Goal: Find specific fact: Find specific fact

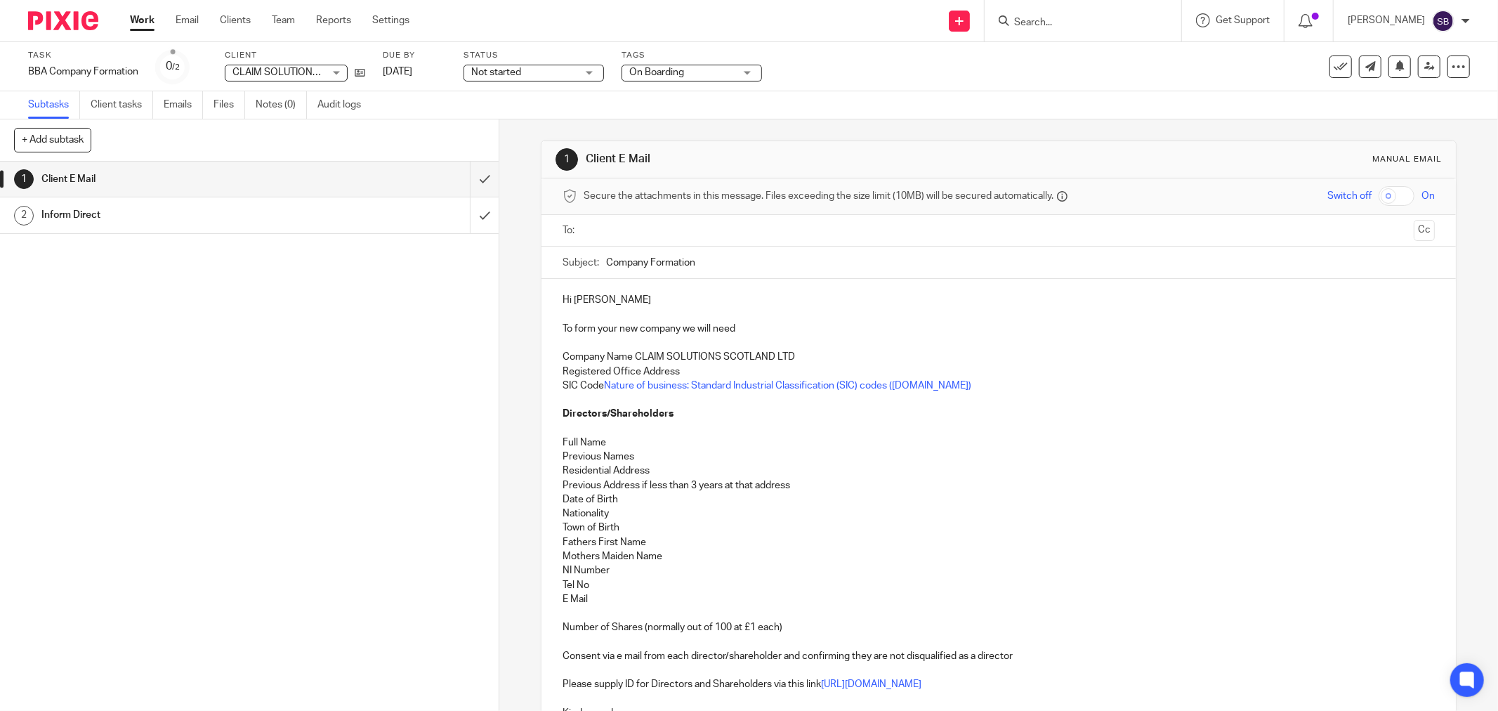
click at [1059, 19] on input "Search" at bounding box center [1076, 23] width 126 height 13
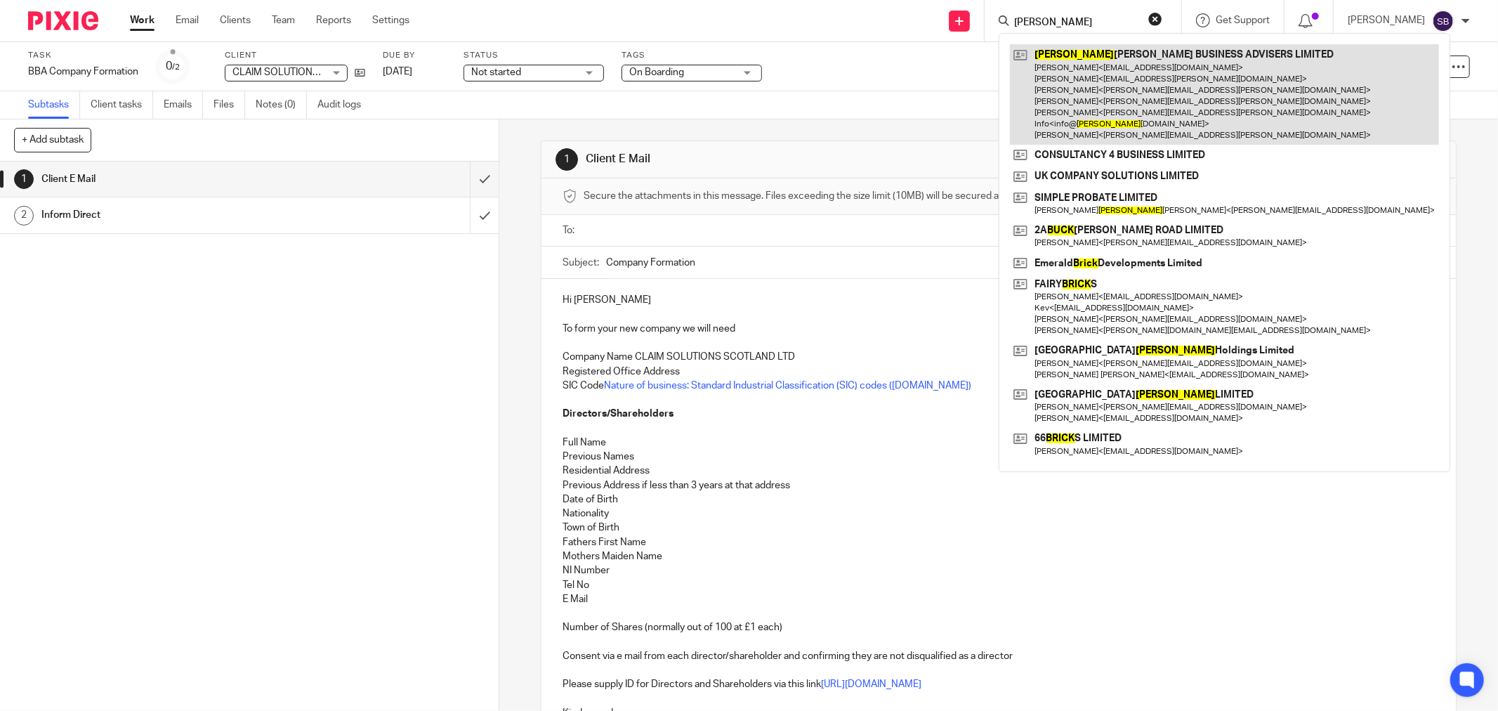
type input "[PERSON_NAME]"
click at [1083, 84] on link at bounding box center [1224, 94] width 429 height 100
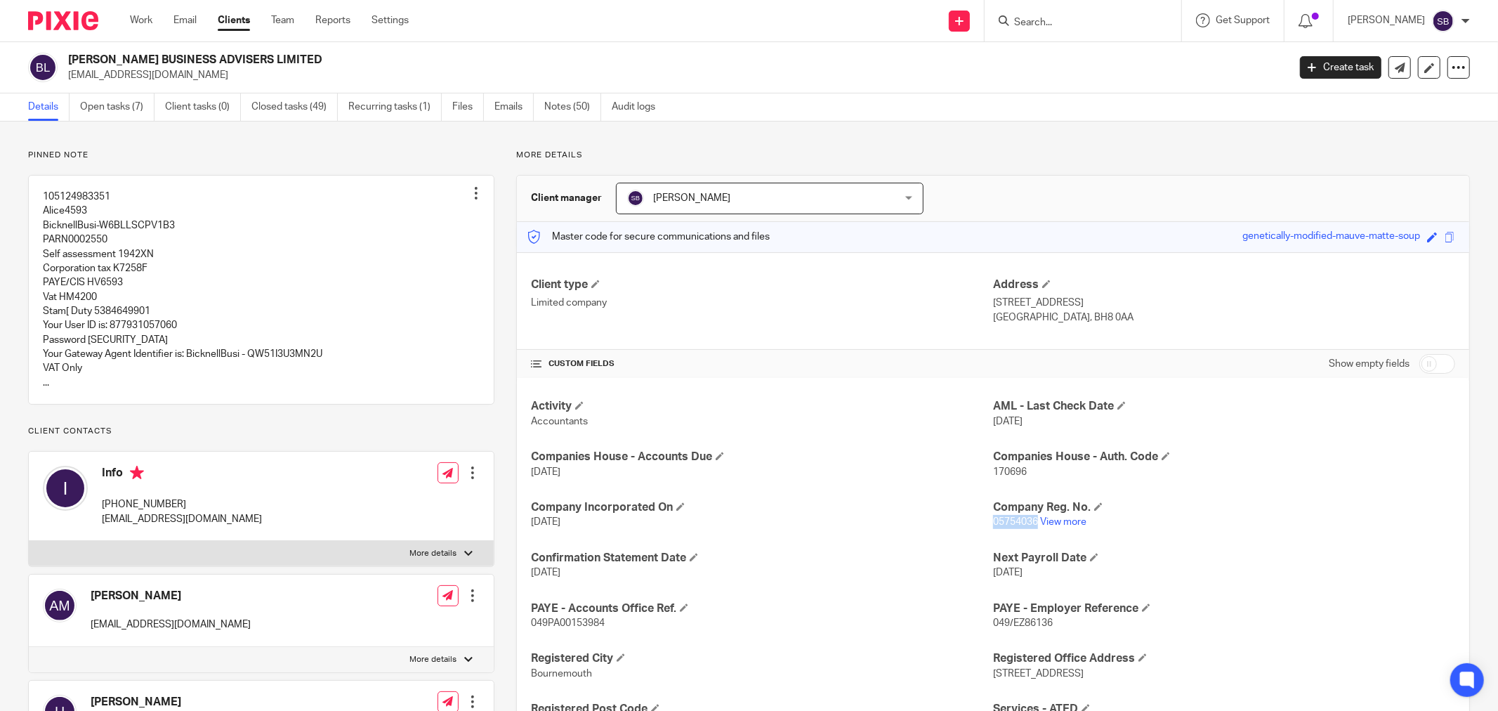
drag, startPoint x: 985, startPoint y: 523, endPoint x: 1033, endPoint y: 518, distance: 48.0
click at [1033, 518] on p "05754036 View more" at bounding box center [1224, 522] width 462 height 14
copy span "05754036"
click at [1054, 524] on link "View more" at bounding box center [1063, 522] width 46 height 10
click at [1064, 17] on input "Search" at bounding box center [1076, 23] width 126 height 13
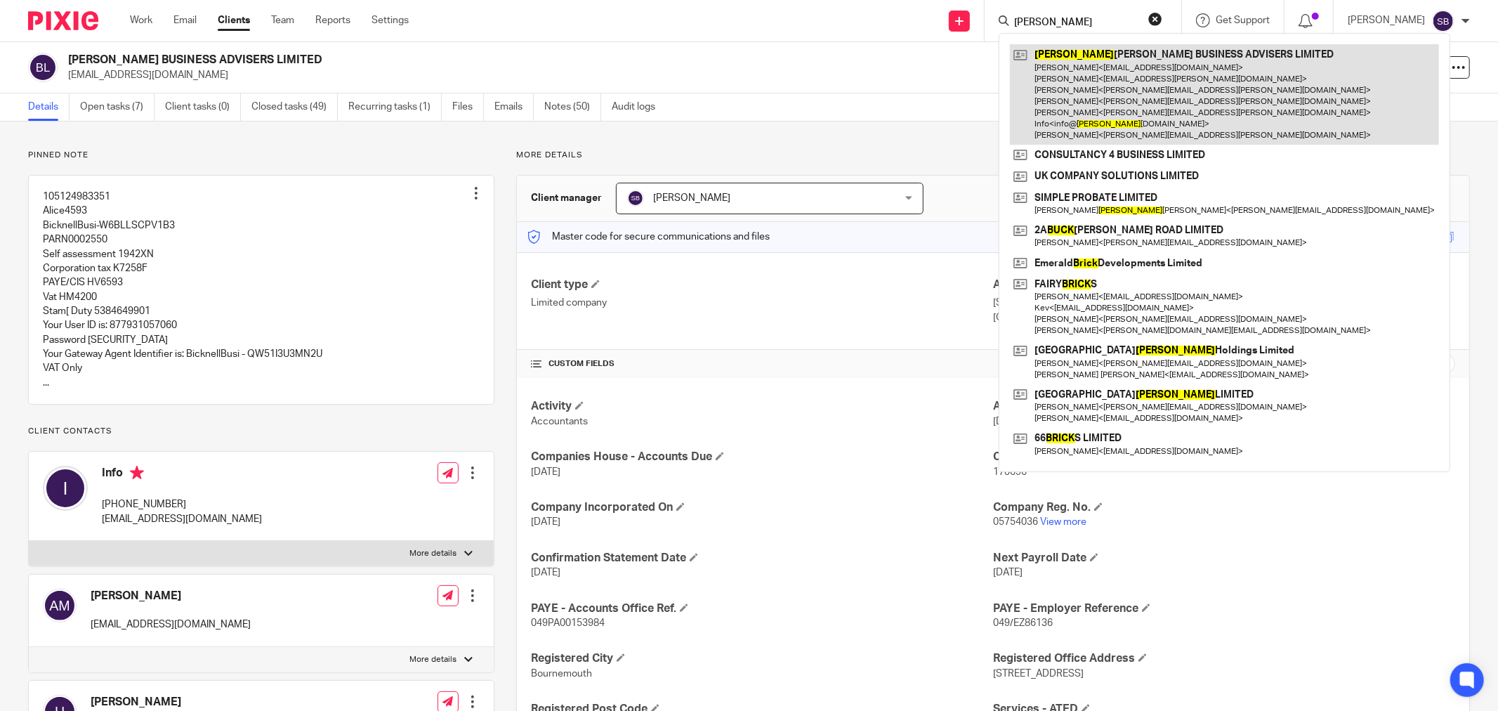
type input "[PERSON_NAME]"
click at [1066, 91] on link at bounding box center [1224, 94] width 429 height 100
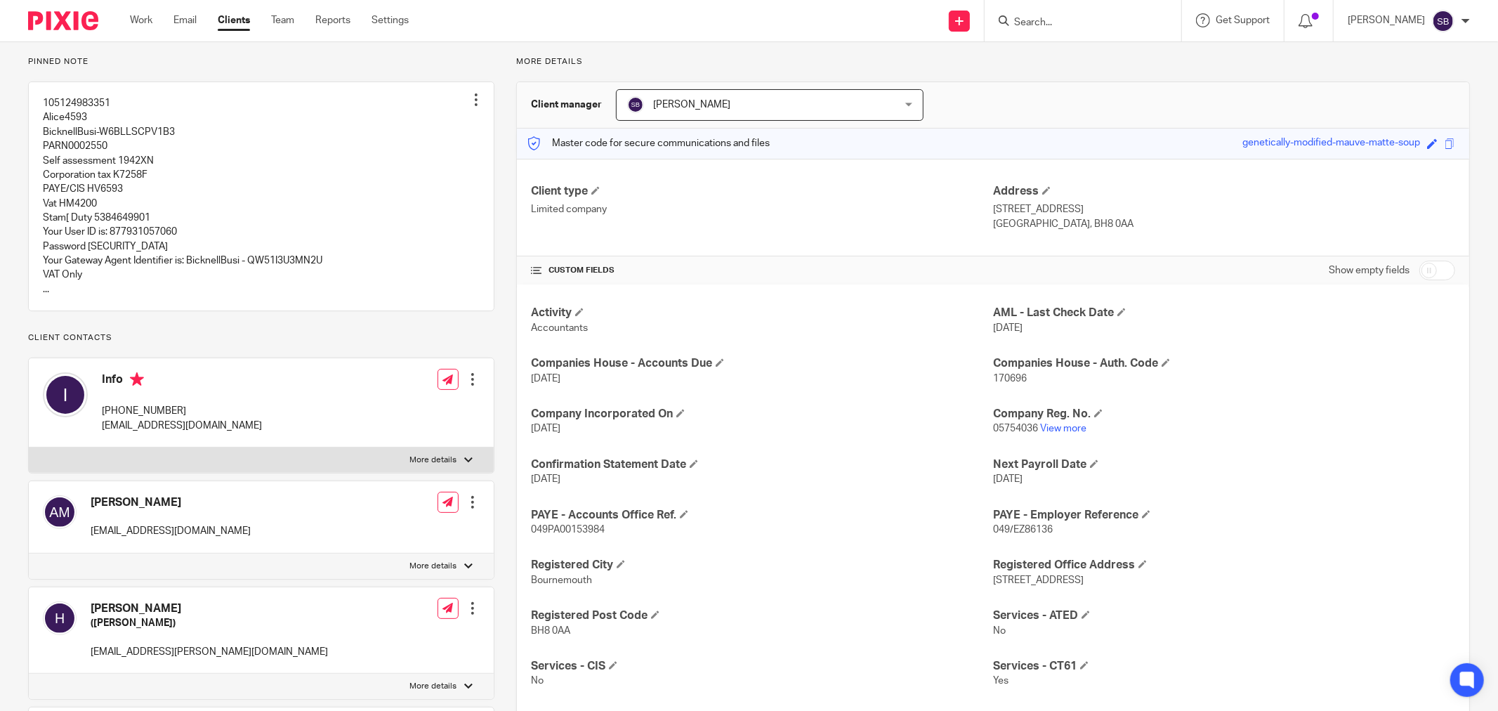
scroll to position [78, 0]
